Goal: Navigation & Orientation: Find specific page/section

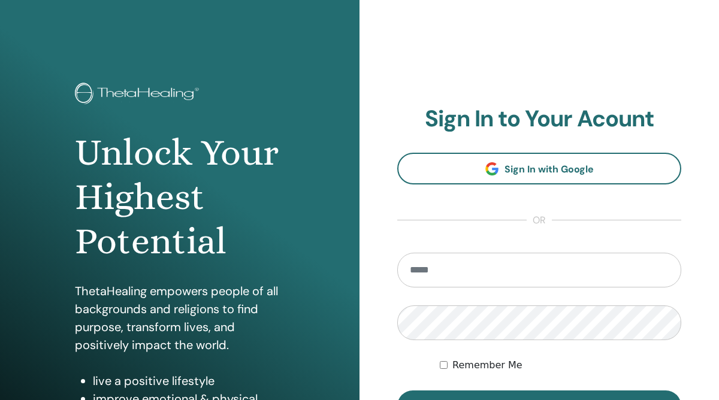
click at [451, 266] on input "email" at bounding box center [539, 270] width 284 height 35
type input "**********"
click at [397, 391] on button "Sign In" at bounding box center [539, 406] width 284 height 31
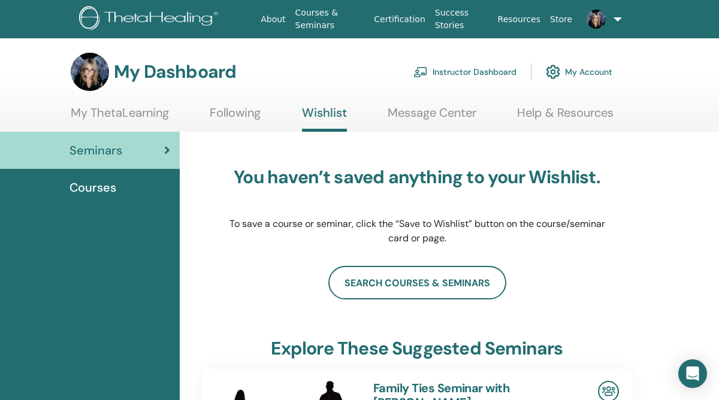
click at [592, 69] on link "My Account" at bounding box center [579, 72] width 67 height 26
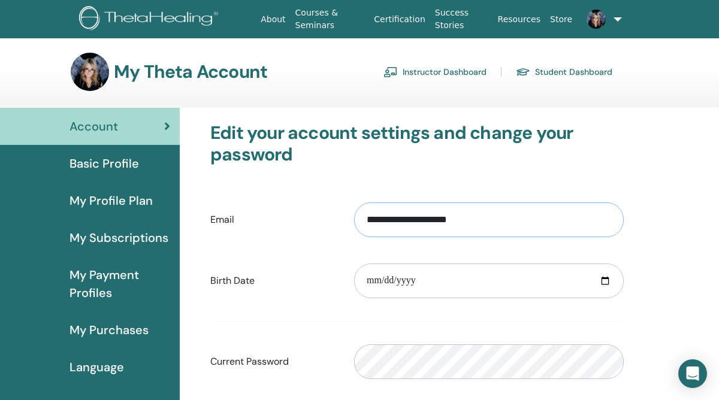
click at [519, 220] on input "**********" at bounding box center [489, 220] width 270 height 35
type input "*"
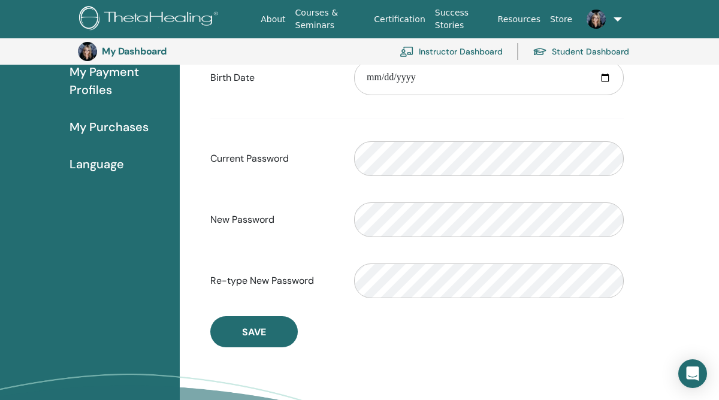
scroll to position [230, 0]
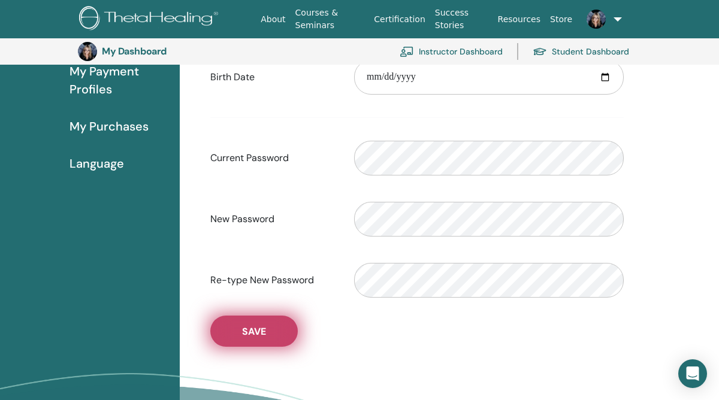
type input "**********"
click at [267, 331] on button "Save" at bounding box center [253, 331] width 87 height 31
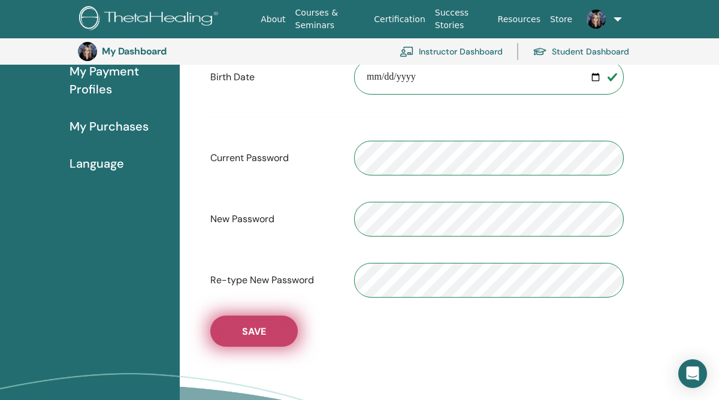
click at [262, 327] on span "Save" at bounding box center [254, 331] width 24 height 13
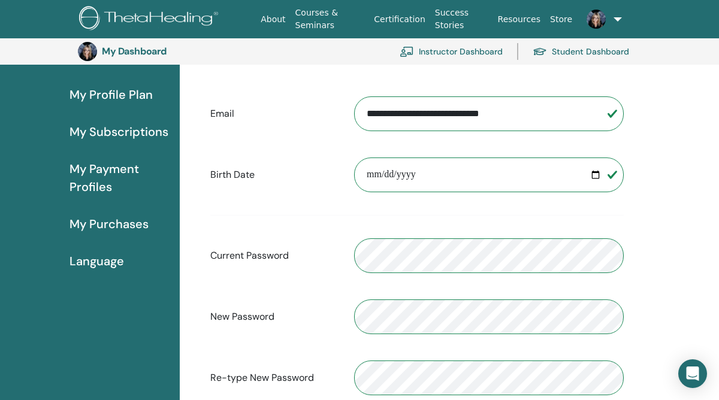
scroll to position [0, 0]
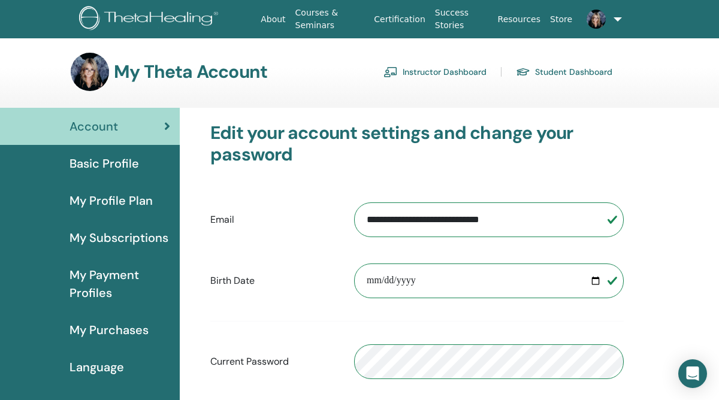
click at [444, 72] on link "Instructor Dashboard" at bounding box center [434, 71] width 103 height 19
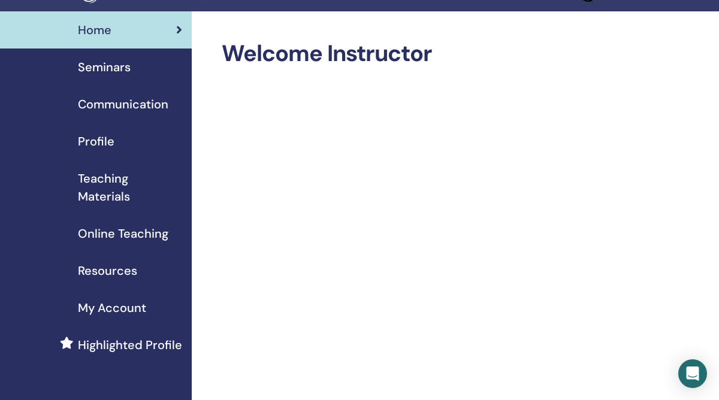
scroll to position [33, 0]
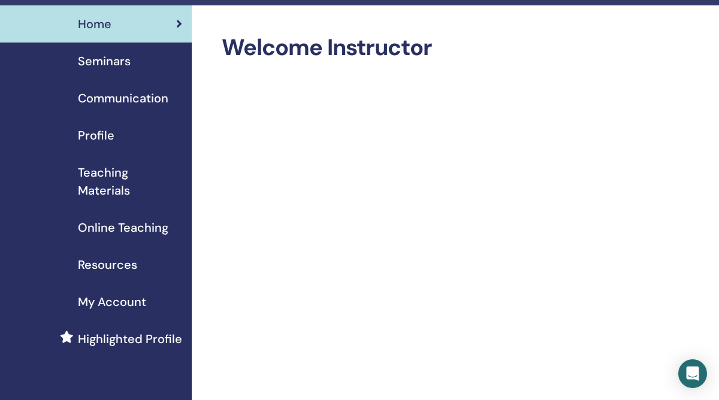
click at [116, 302] on span "My Account" at bounding box center [112, 302] width 68 height 18
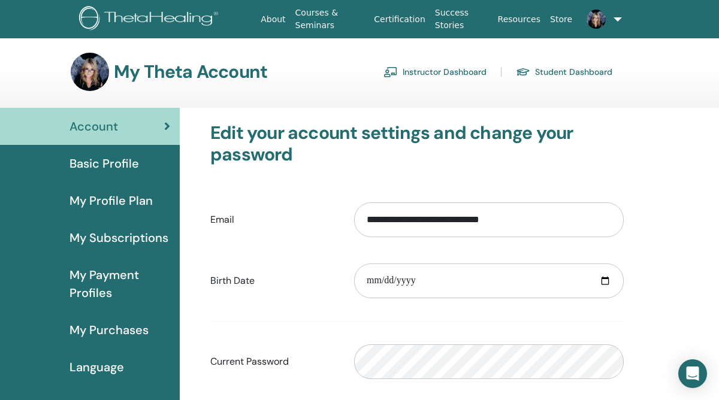
click at [400, 18] on link "Certification" at bounding box center [399, 19] width 61 height 22
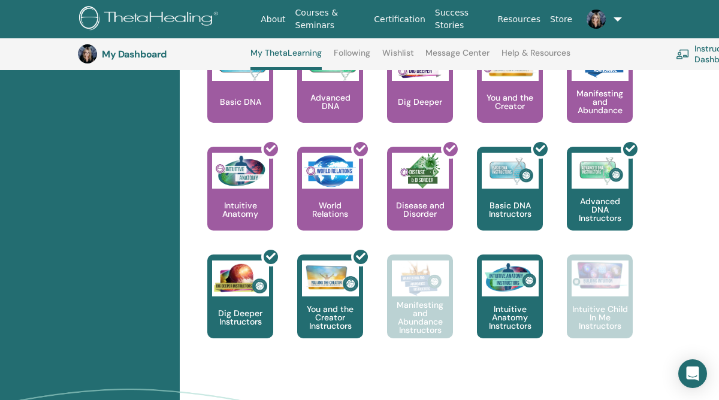
scroll to position [583, 0]
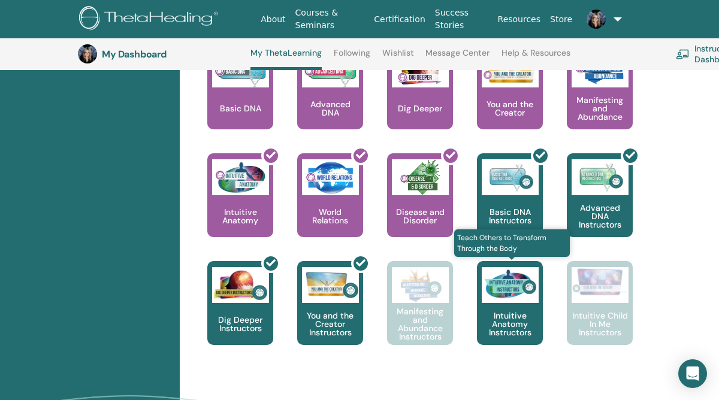
click at [522, 312] on p "Intuitive Anatomy Instructors" at bounding box center [510, 324] width 66 height 25
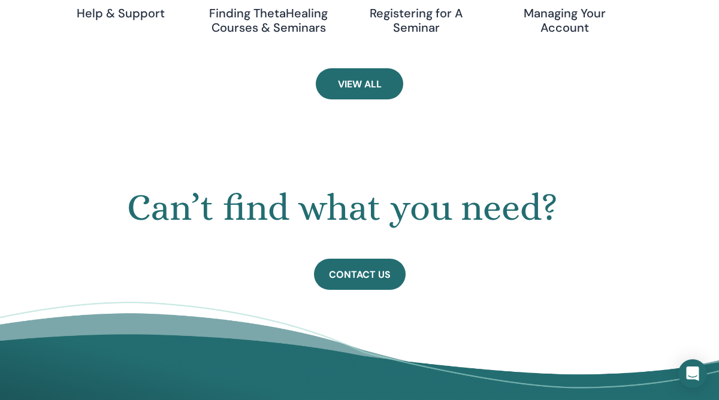
scroll to position [564, 0]
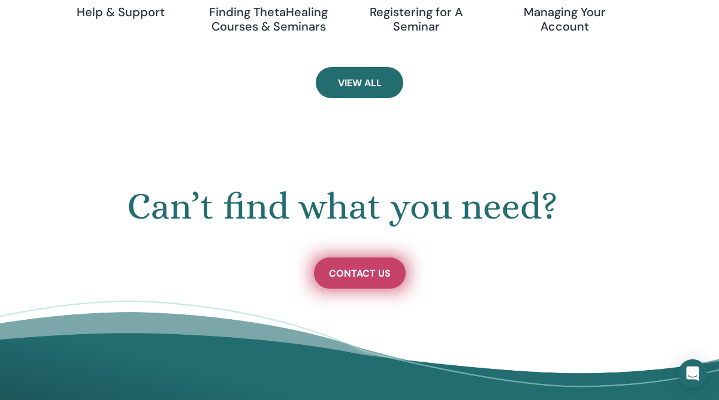
click at [358, 268] on span "Contact Us" at bounding box center [360, 273] width 62 height 13
